Goal: Task Accomplishment & Management: Use online tool/utility

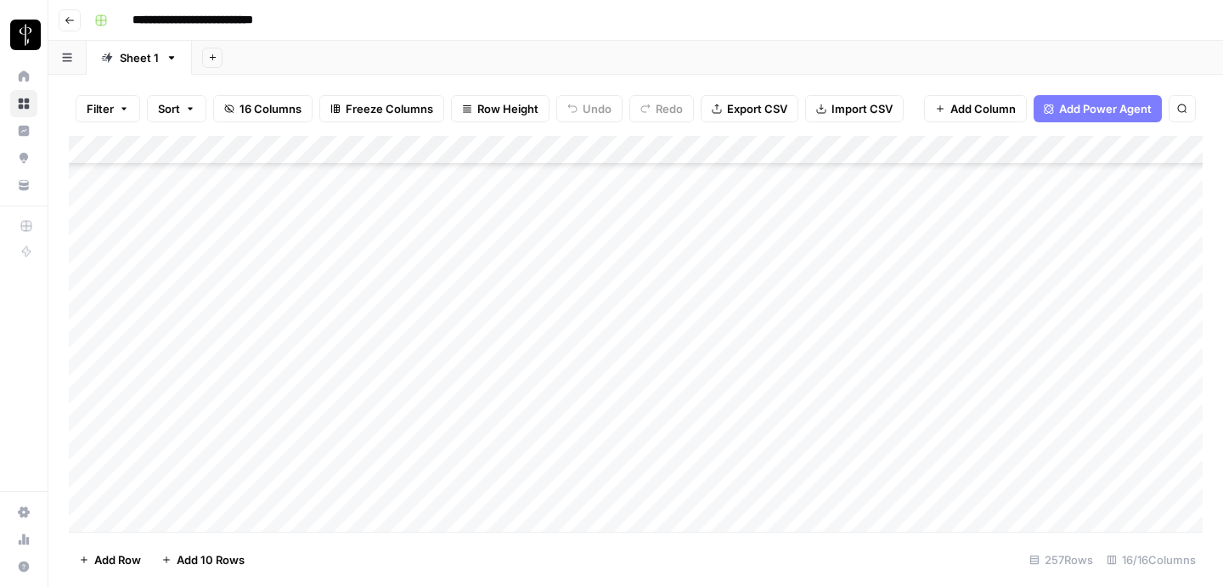
scroll to position [862, 0]
click at [979, 296] on div "Add Column" at bounding box center [636, 334] width 1134 height 396
click at [889, 297] on div "Add Column" at bounding box center [636, 334] width 1134 height 396
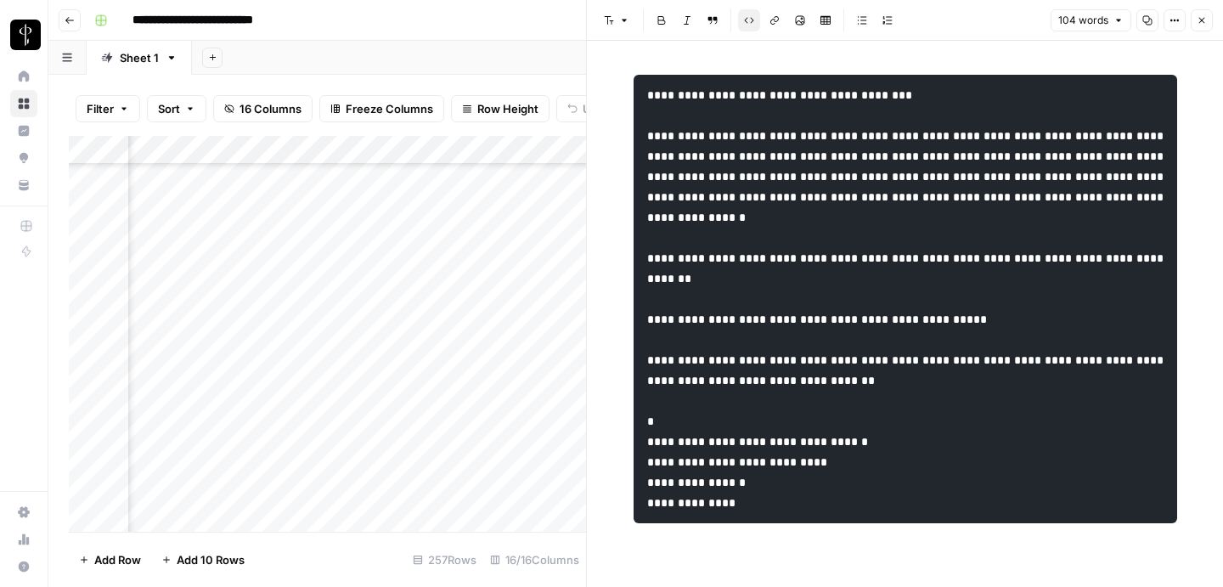
click at [1206, 18] on icon "button" at bounding box center [1202, 20] width 10 height 10
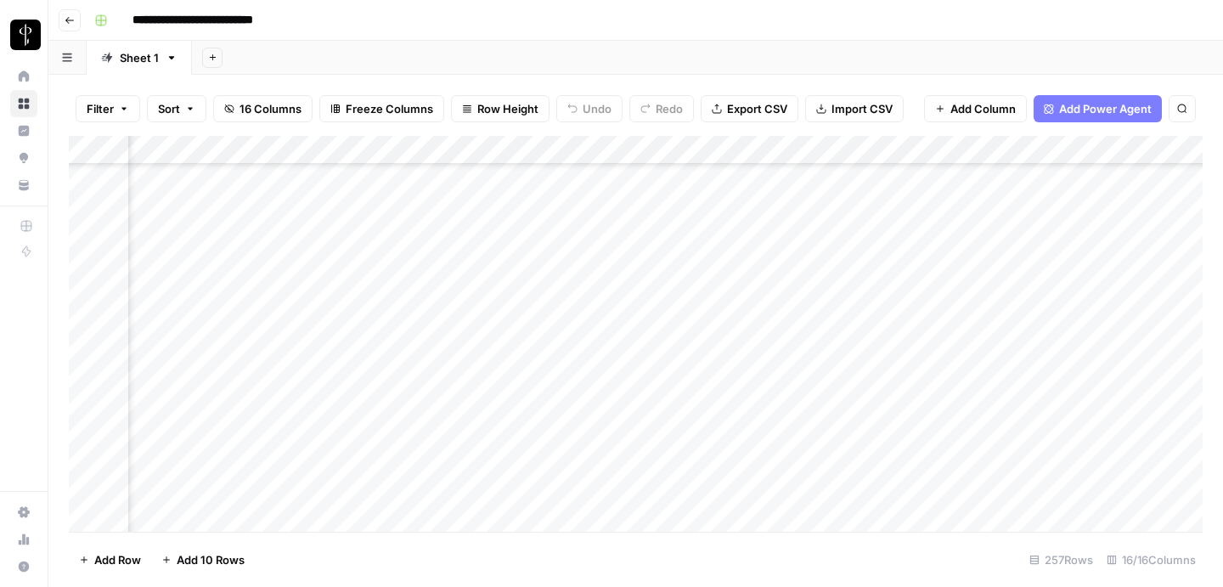
click at [889, 378] on div "Add Column" at bounding box center [636, 334] width 1134 height 396
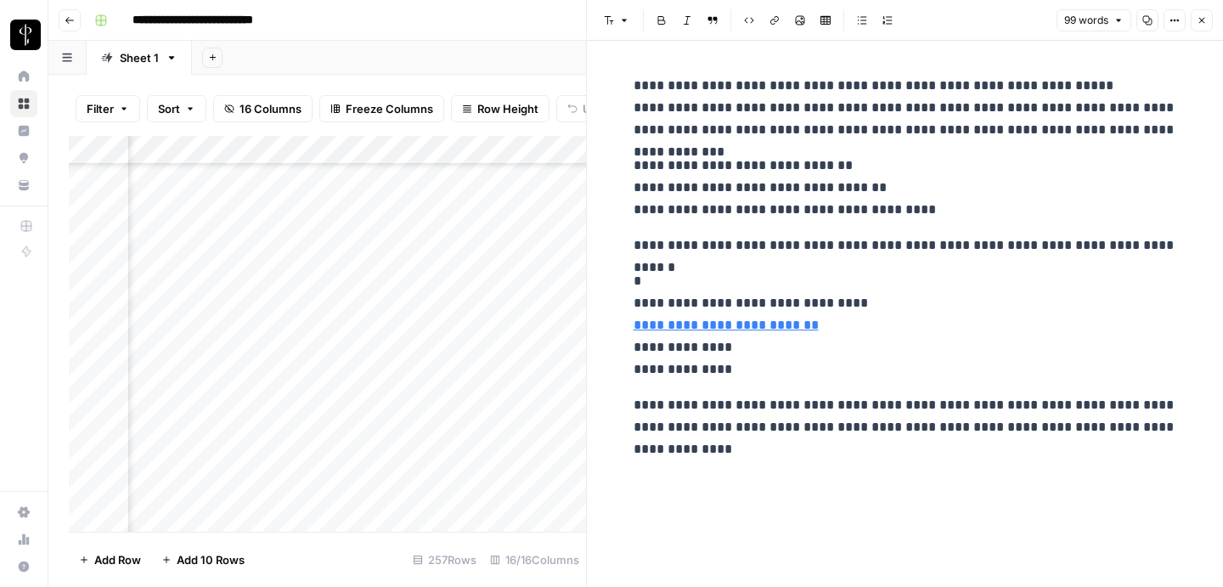
click at [1194, 11] on button "Close" at bounding box center [1202, 20] width 22 height 22
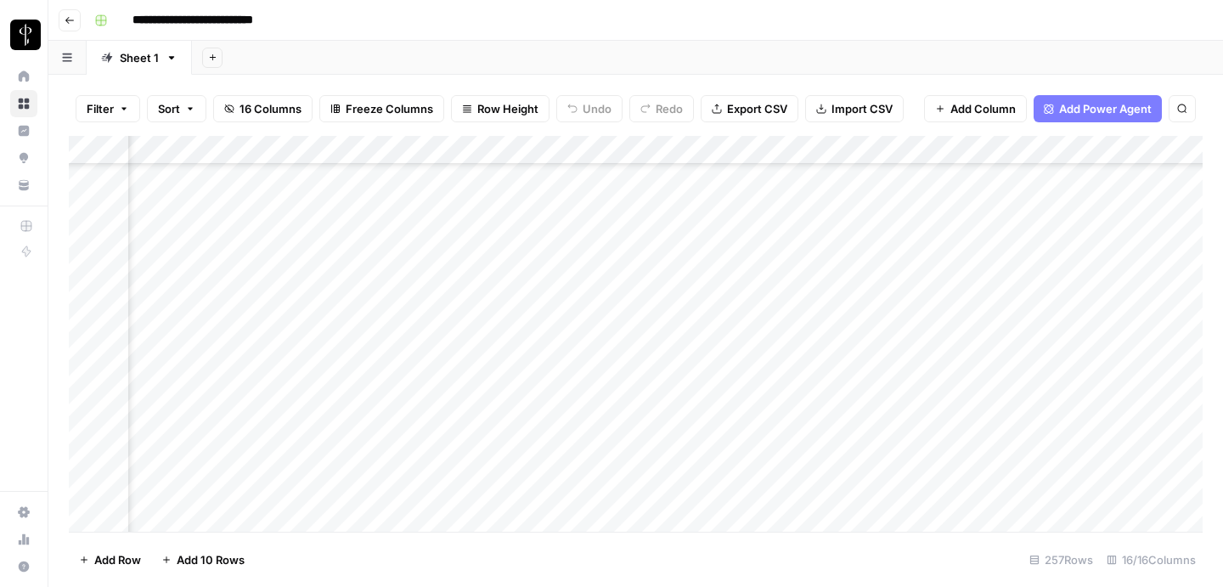
scroll to position [861, 1144]
click at [421, 387] on div "Add Column" at bounding box center [636, 334] width 1134 height 396
click at [632, 382] on div "Add Column" at bounding box center [636, 334] width 1134 height 396
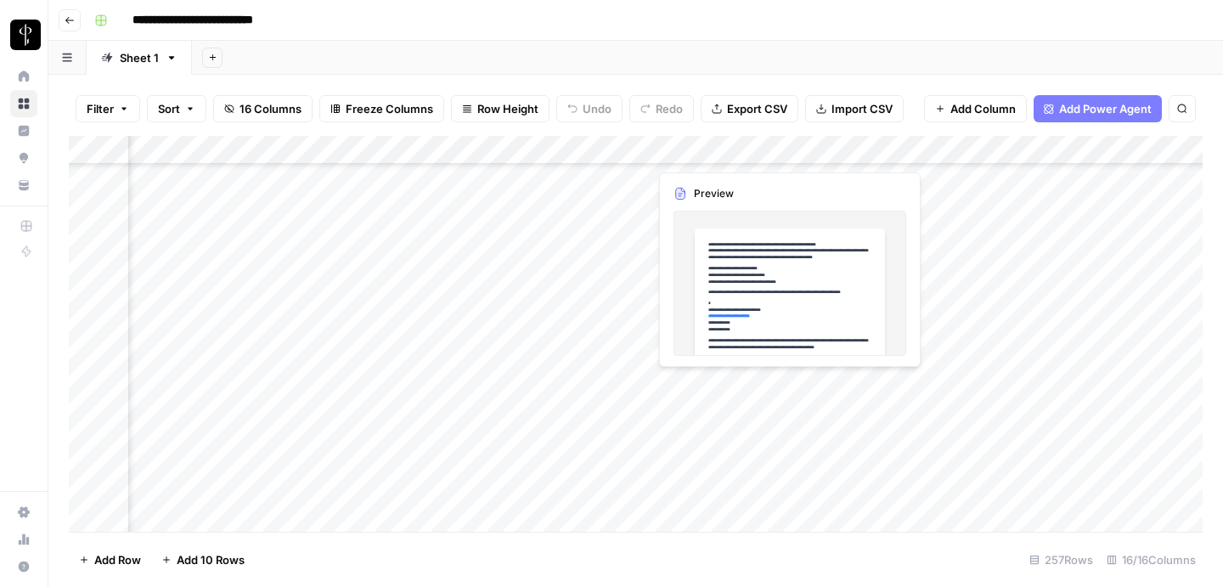
click at [786, 387] on div "Add Column" at bounding box center [636, 334] width 1134 height 396
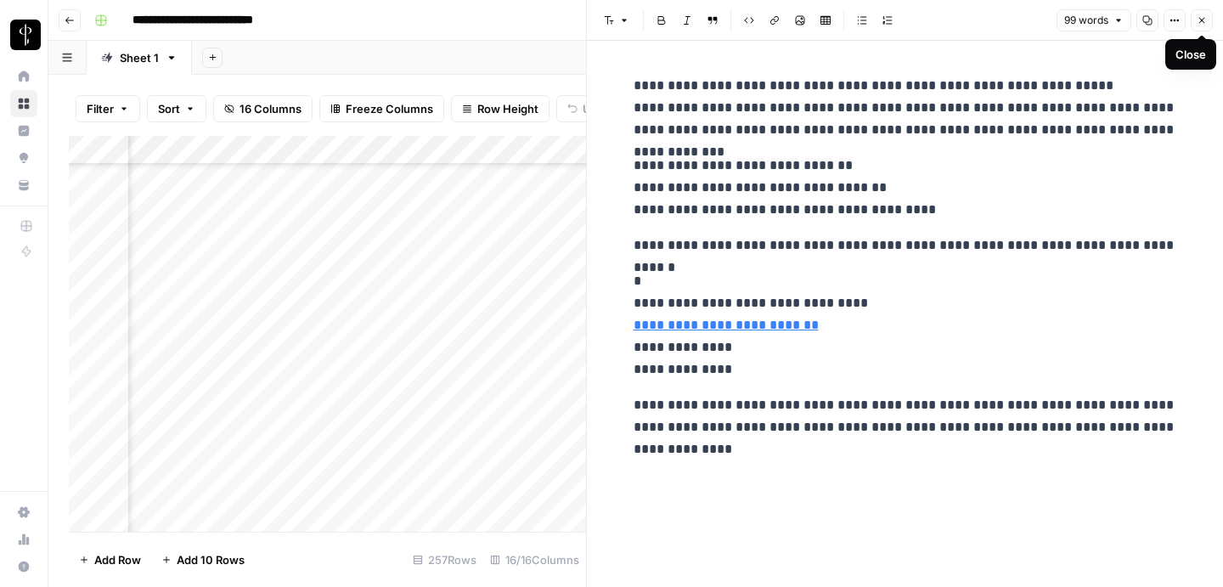
click at [1204, 24] on icon "button" at bounding box center [1202, 20] width 10 height 10
